Goal: Task Accomplishment & Management: Use online tool/utility

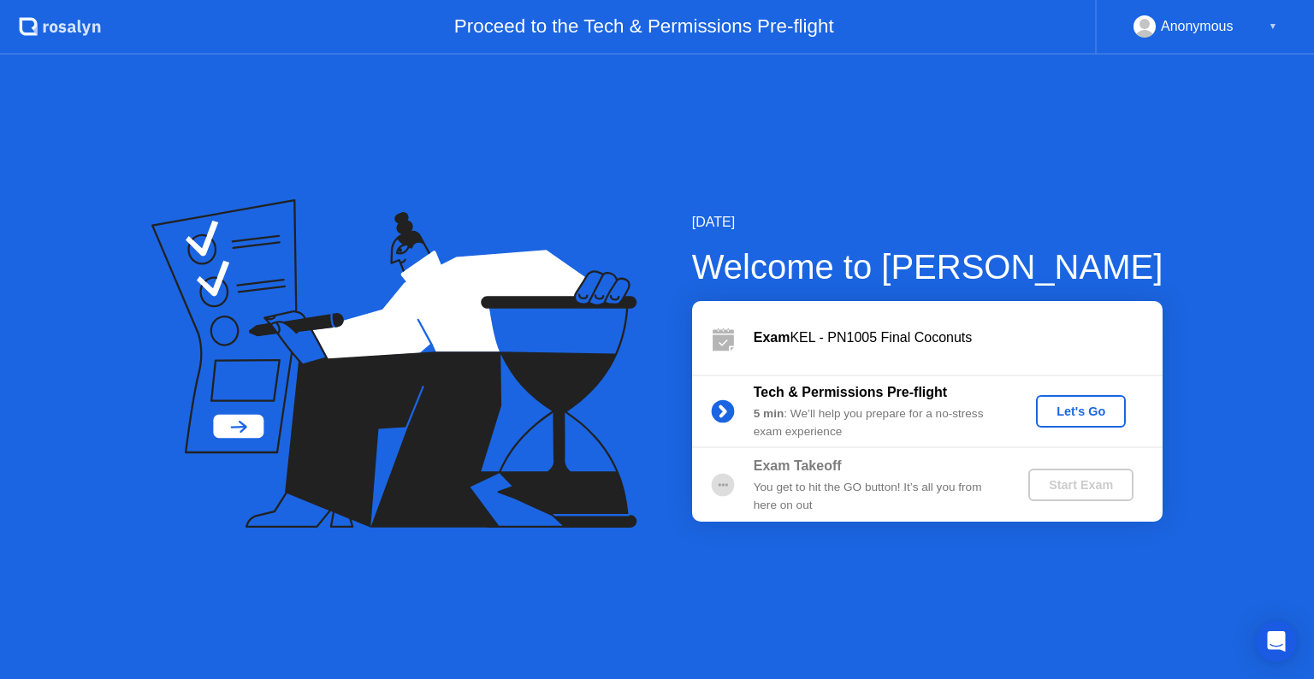
click at [1081, 406] on div "Let's Go" at bounding box center [1081, 412] width 76 height 14
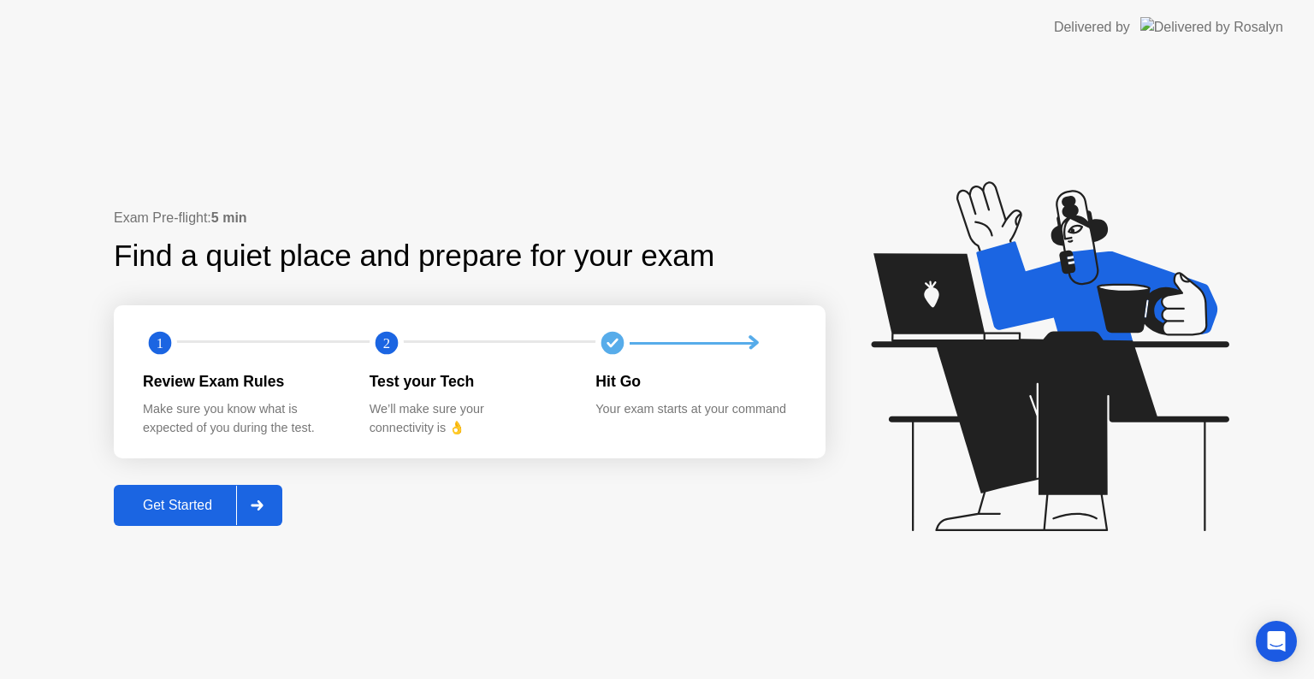
click at [157, 516] on button "Get Started" at bounding box center [198, 505] width 169 height 41
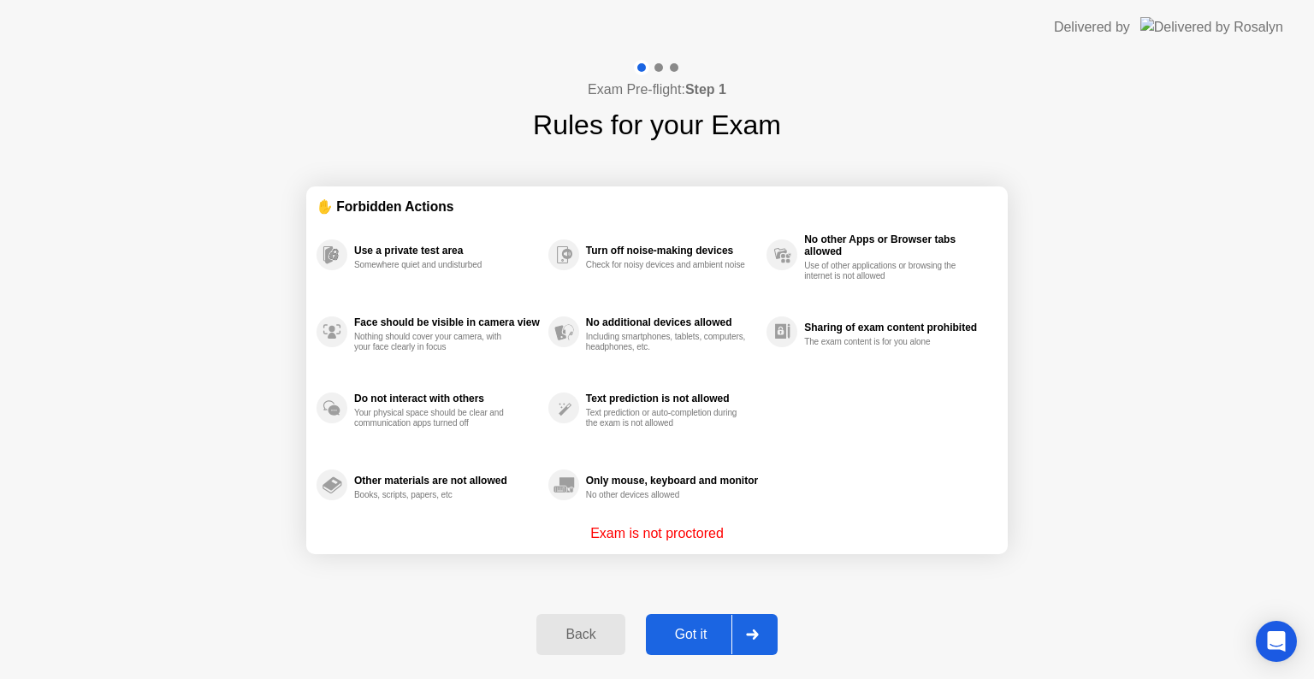
click at [698, 627] on div "Got it" at bounding box center [691, 634] width 80 height 15
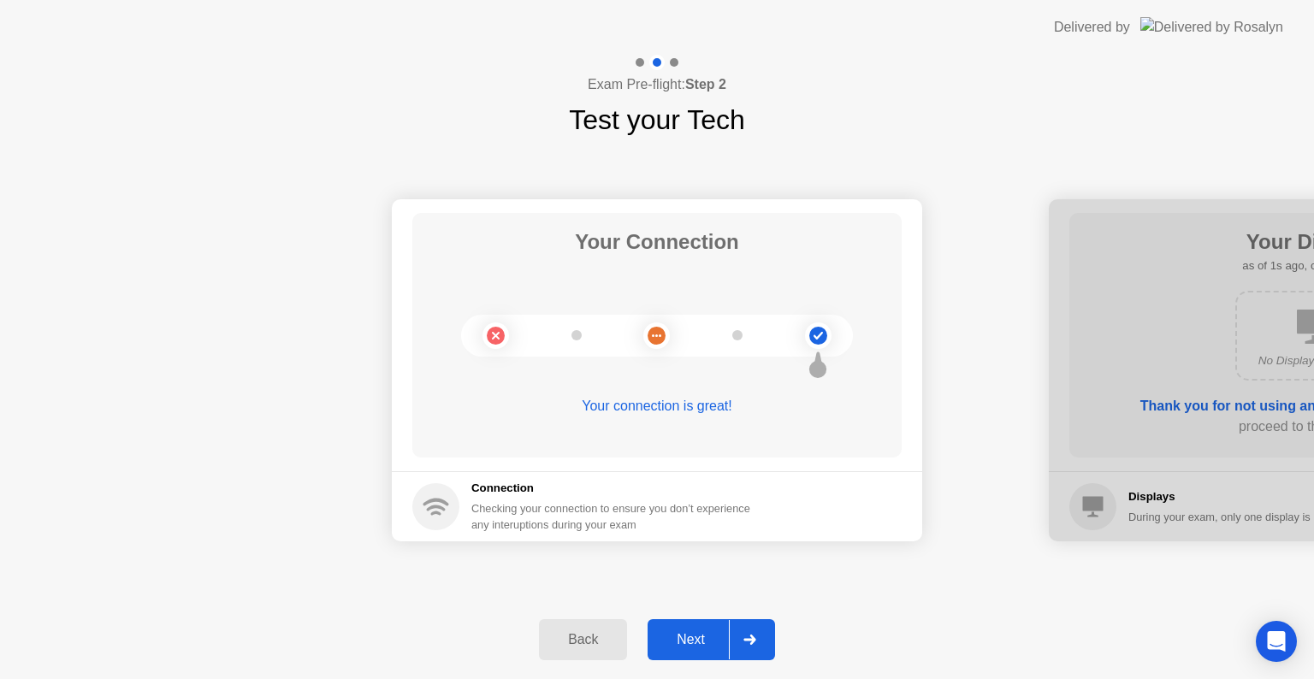
click at [698, 626] on button "Next" at bounding box center [711, 639] width 127 height 41
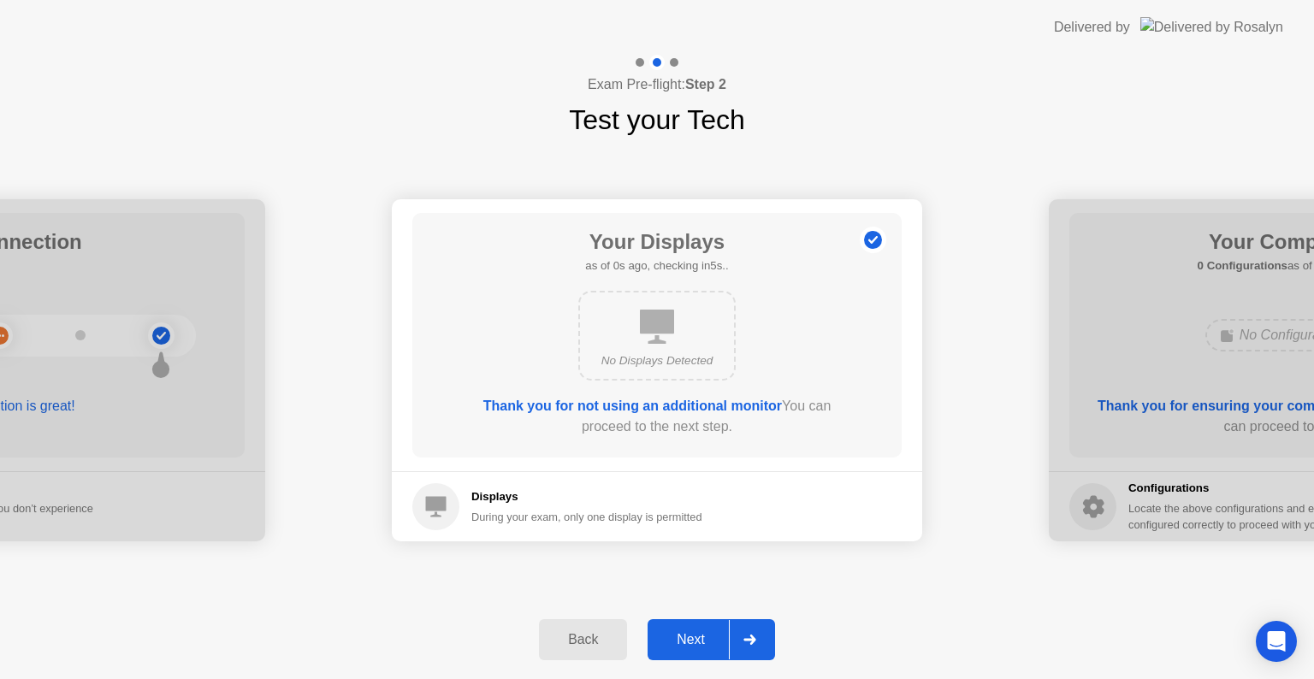
click at [698, 626] on button "Next" at bounding box center [711, 639] width 127 height 41
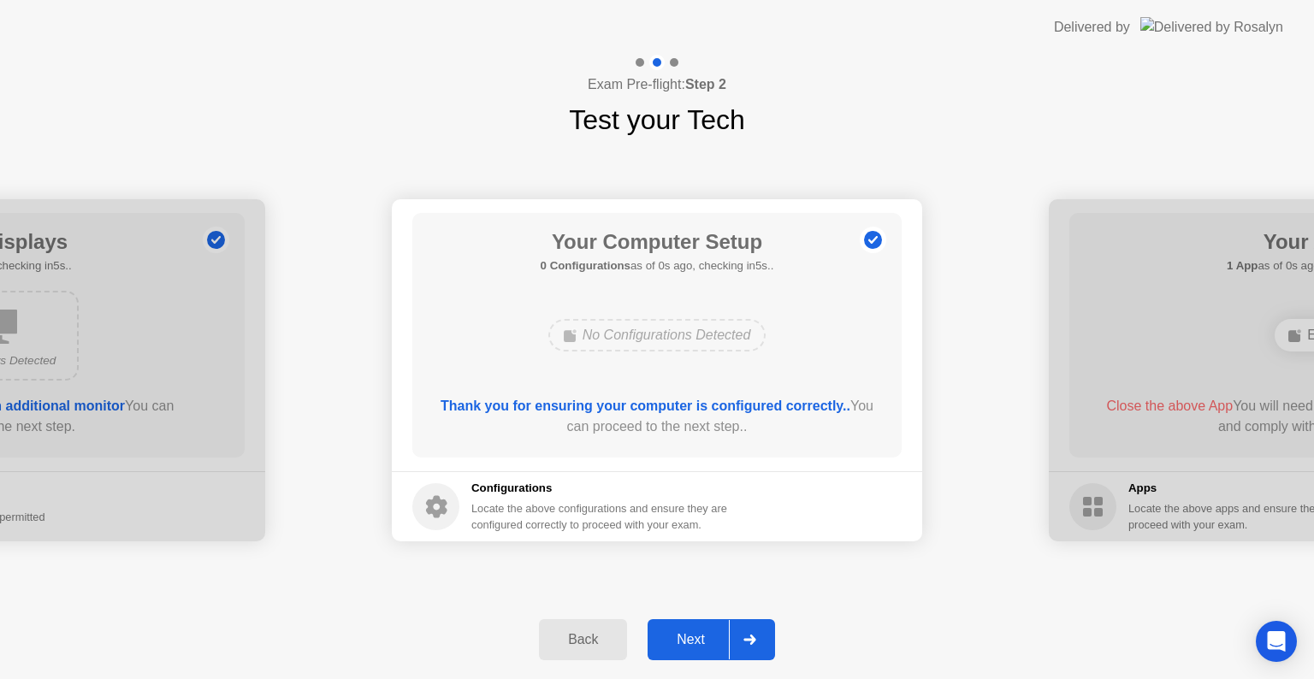
click at [698, 626] on button "Next" at bounding box center [711, 639] width 127 height 41
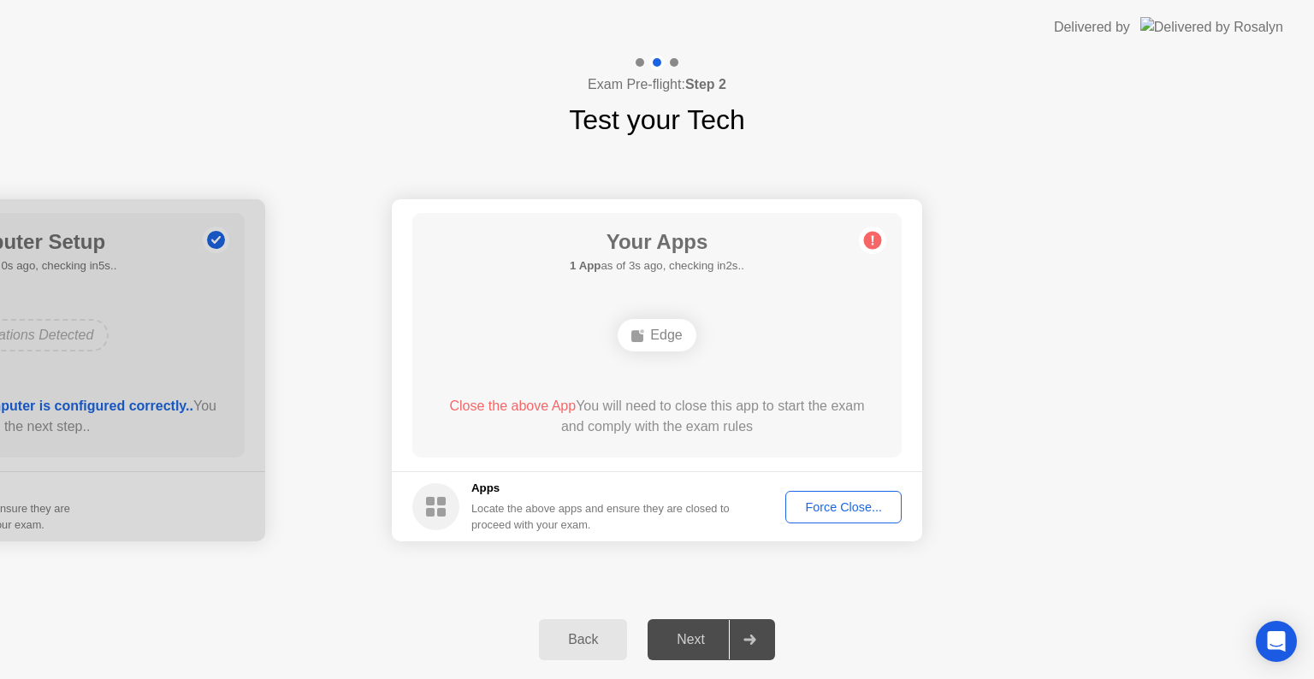
click at [849, 491] on button "Force Close..." at bounding box center [843, 507] width 116 height 33
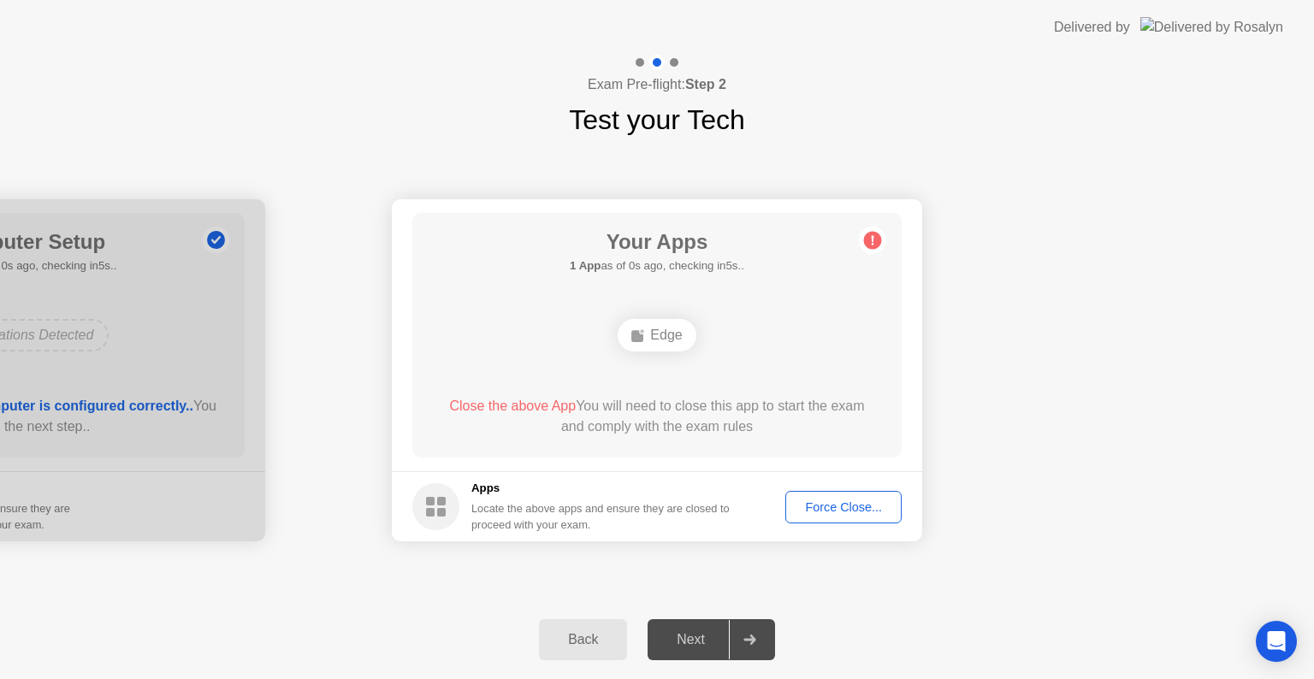
click at [873, 500] on div "Force Close..." at bounding box center [843, 507] width 104 height 14
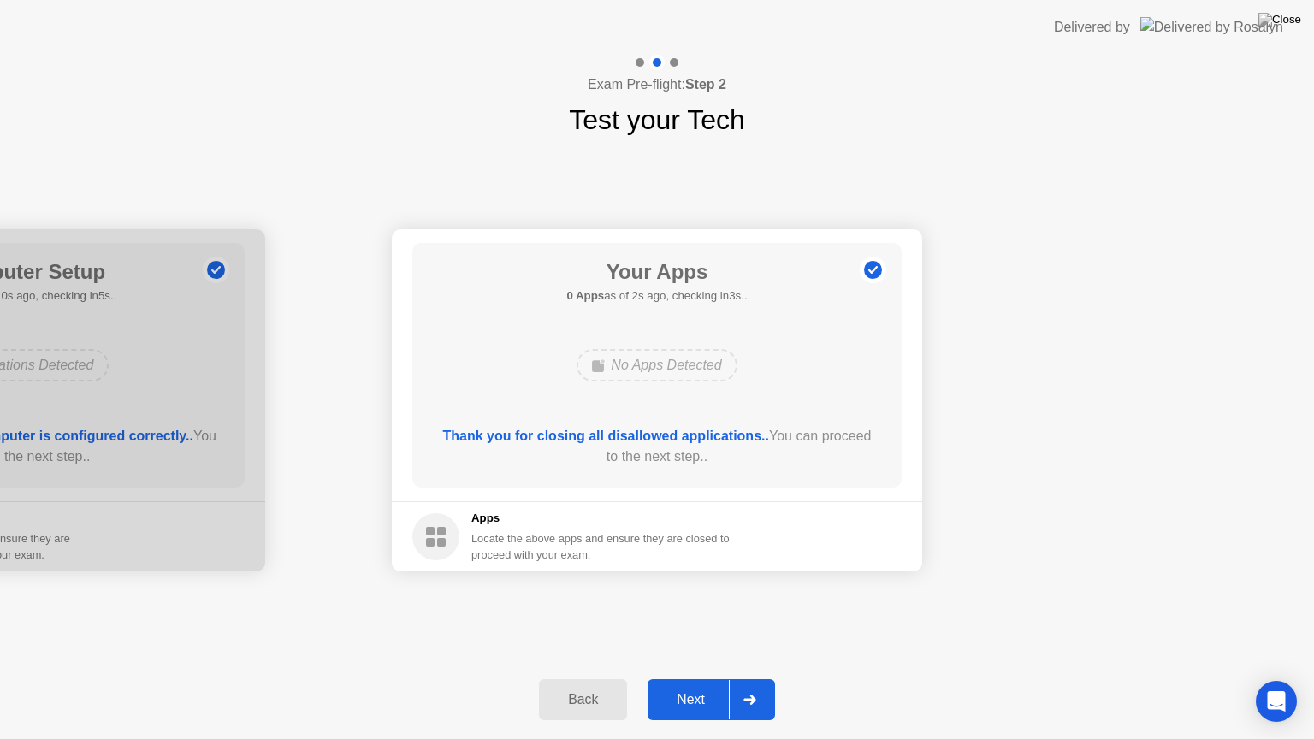
click at [671, 678] on div "Next" at bounding box center [691, 699] width 76 height 15
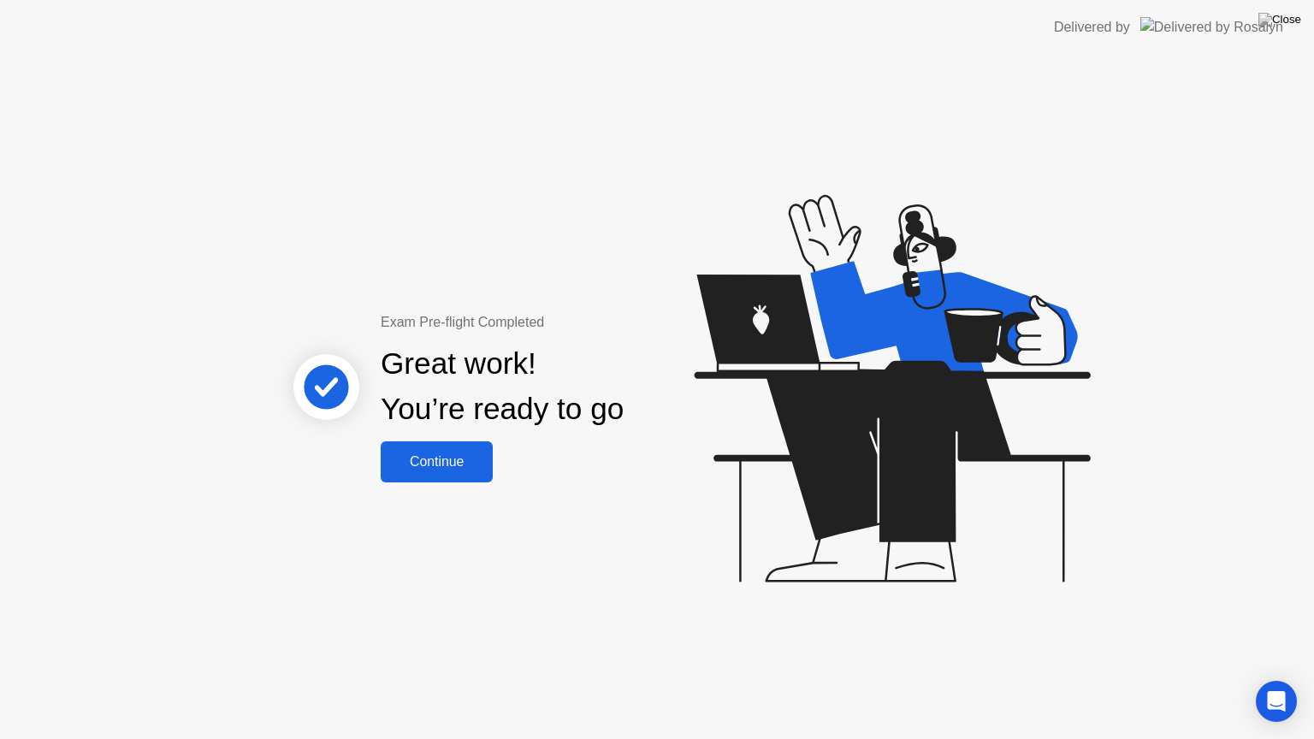
click at [447, 454] on div "Continue" at bounding box center [437, 461] width 102 height 15
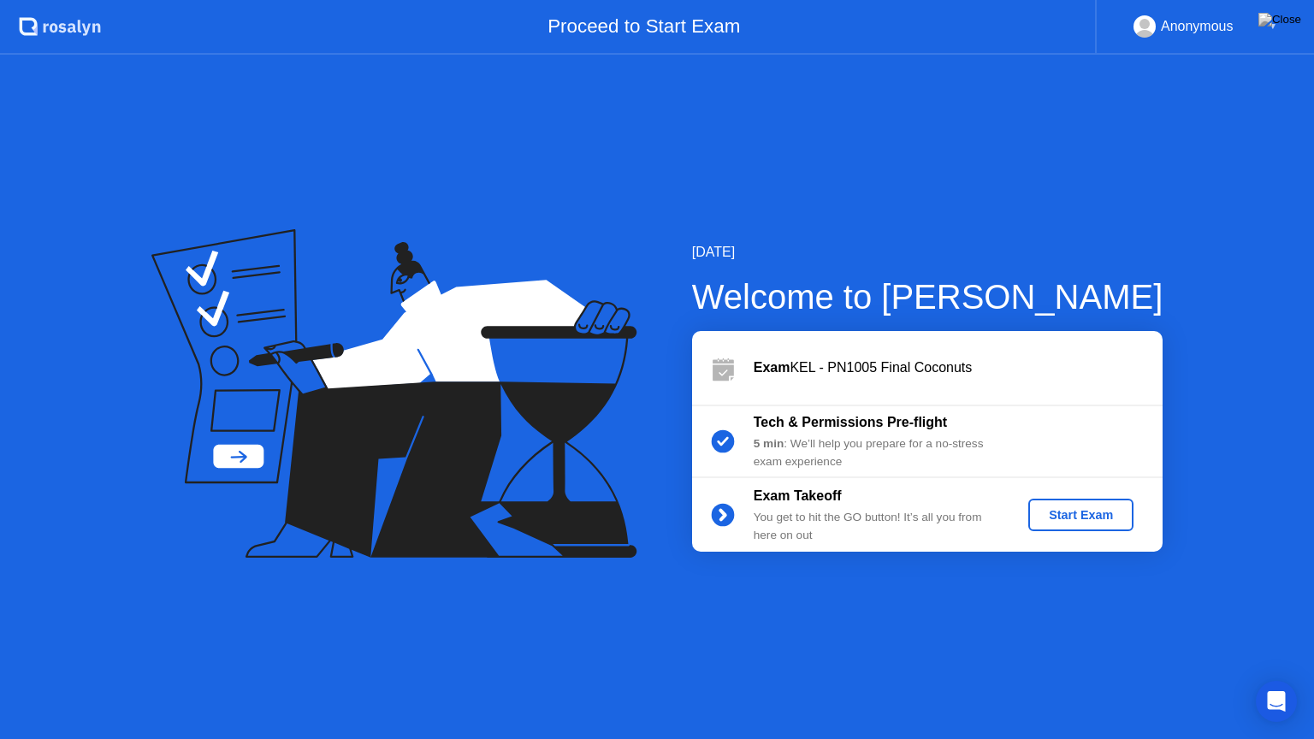
click at [1106, 520] on div "Start Exam" at bounding box center [1081, 515] width 92 height 14
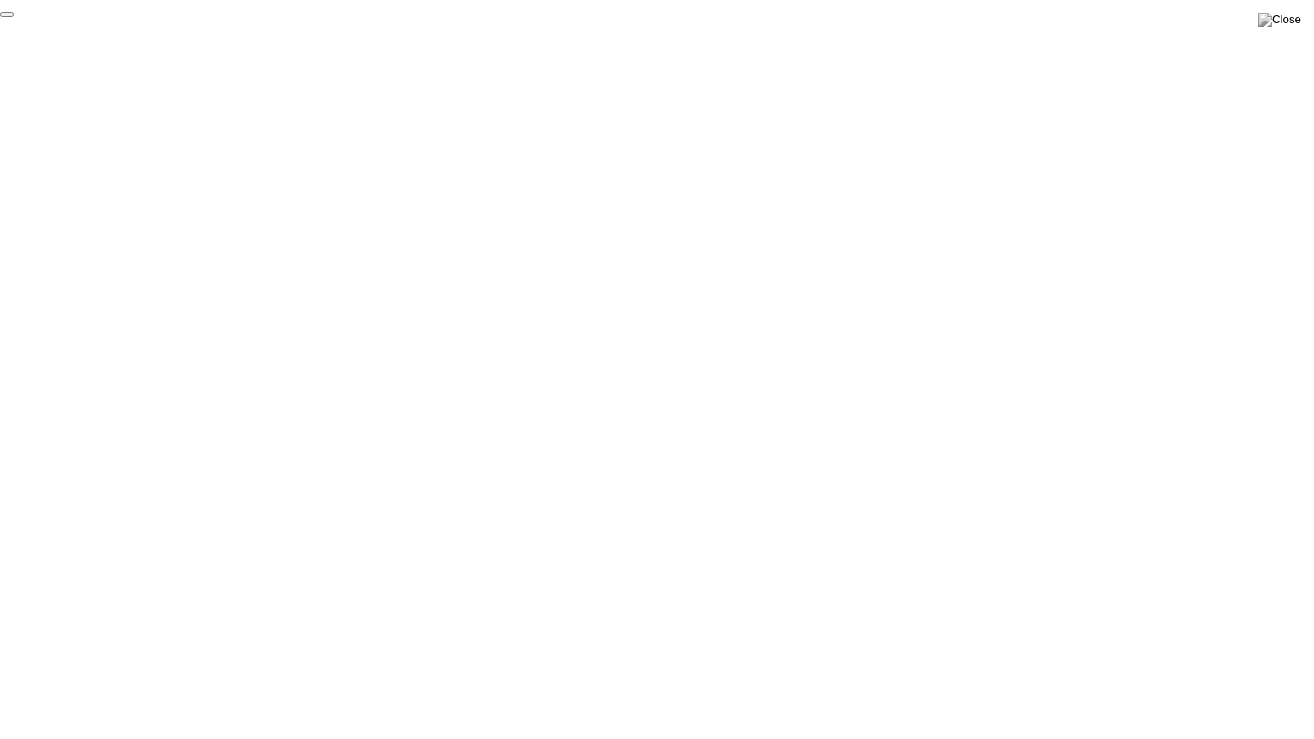
click div "End Proctoring Session"
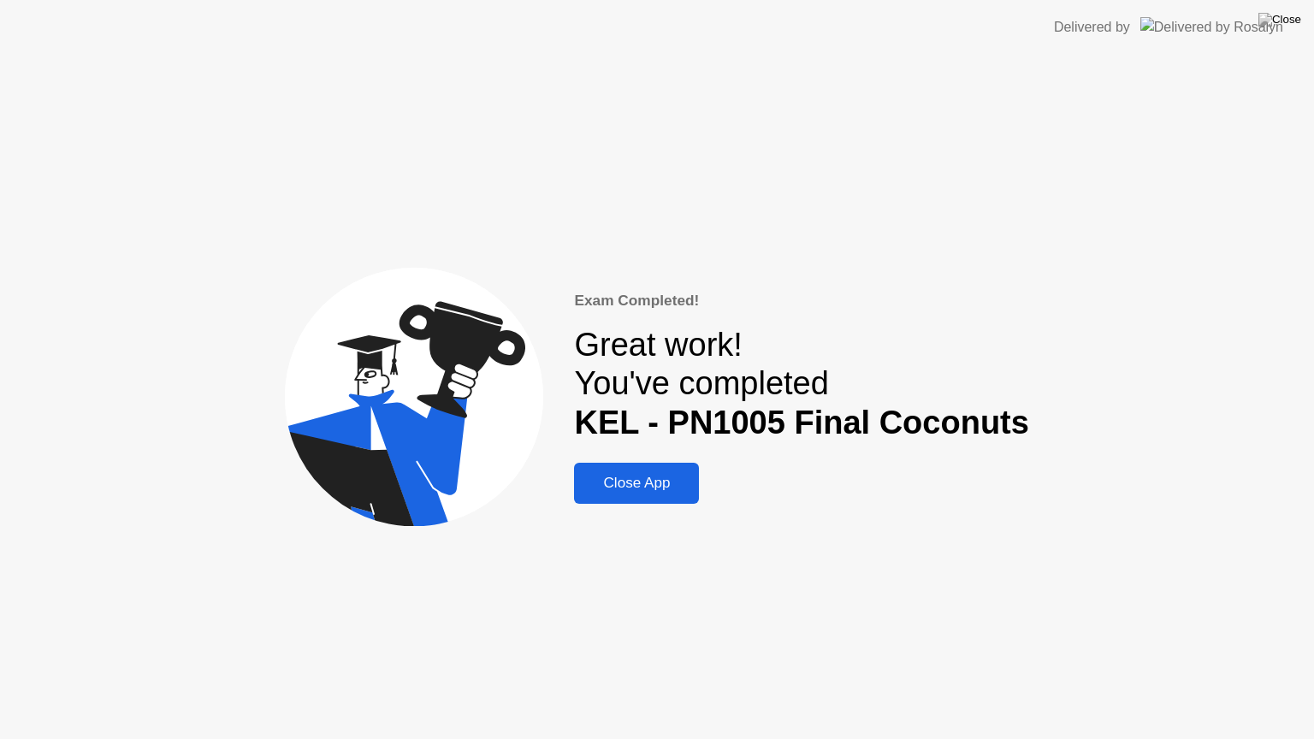
click at [636, 481] on div "Close App" at bounding box center [636, 483] width 115 height 17
